Goal: Task Accomplishment & Management: Manage account settings

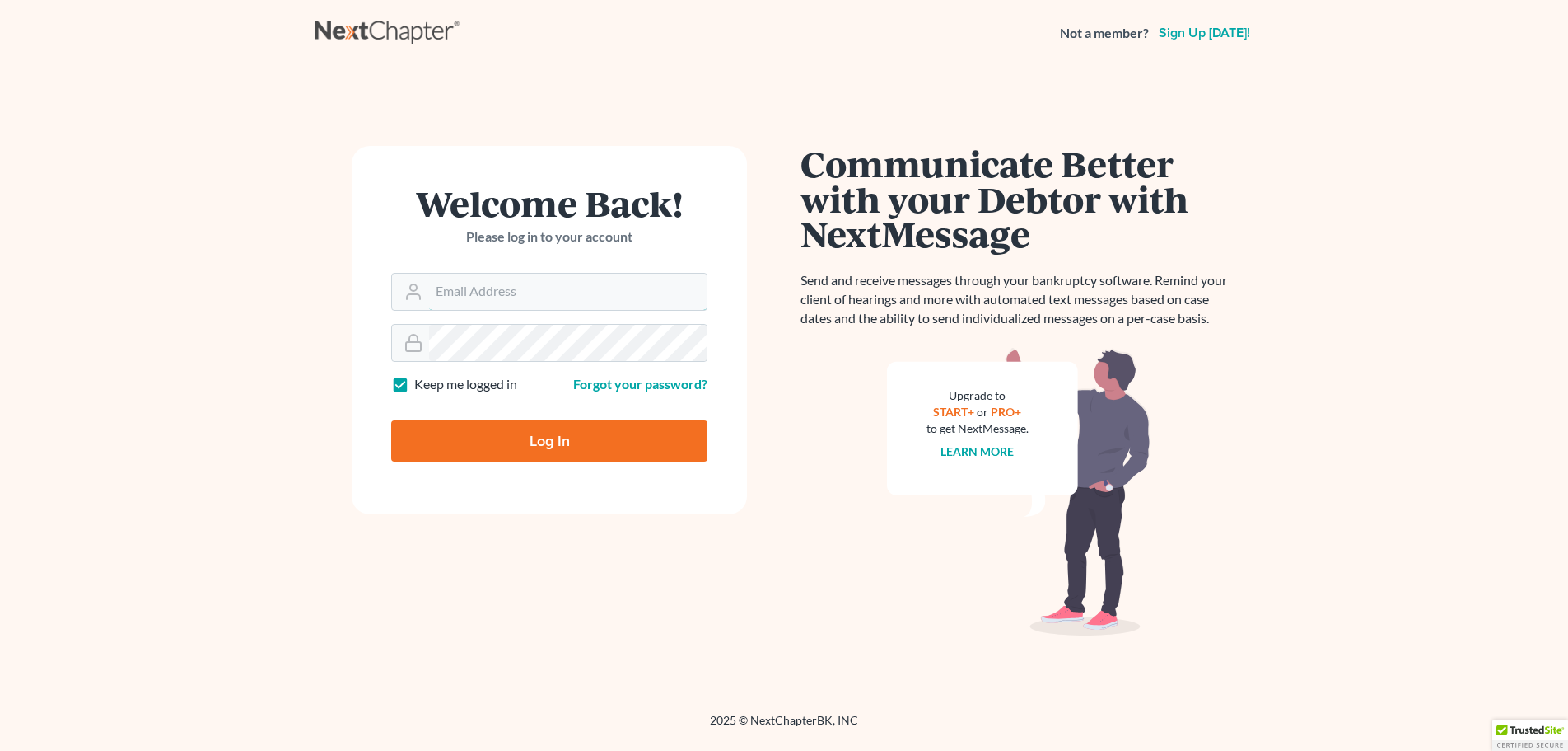
type input "[PERSON_NAME][EMAIL_ADDRESS][DOMAIN_NAME]"
click at [532, 446] on input "Log In" at bounding box center [549, 441] width 316 height 41
type input "Thinking..."
